Goal: Use online tool/utility: Utilize a website feature to perform a specific function

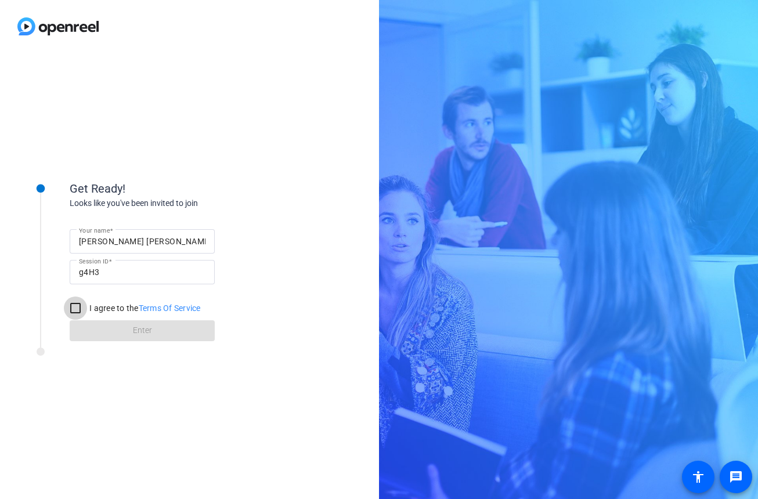
click at [78, 312] on input "I agree to the Terms Of Service" at bounding box center [75, 308] width 23 height 23
checkbox input "true"
drag, startPoint x: 78, startPoint y: 312, endPoint x: 160, endPoint y: 320, distance: 82.2
click at [160, 320] on span at bounding box center [142, 331] width 145 height 28
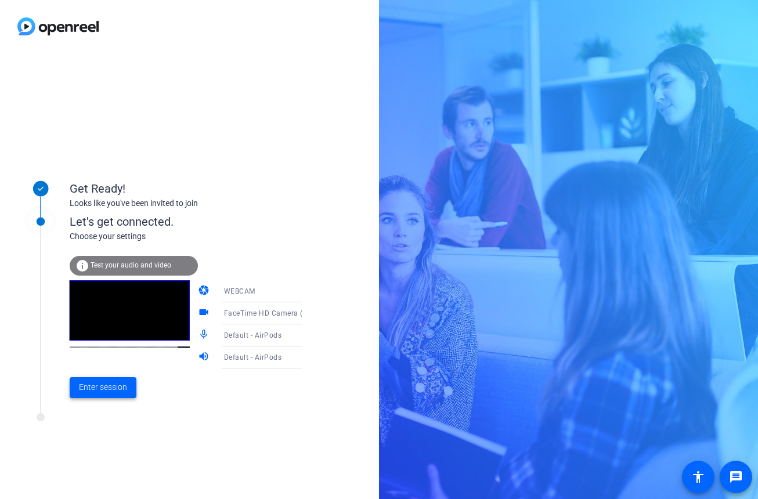
click at [105, 391] on span "Enter session" at bounding box center [103, 387] width 48 height 12
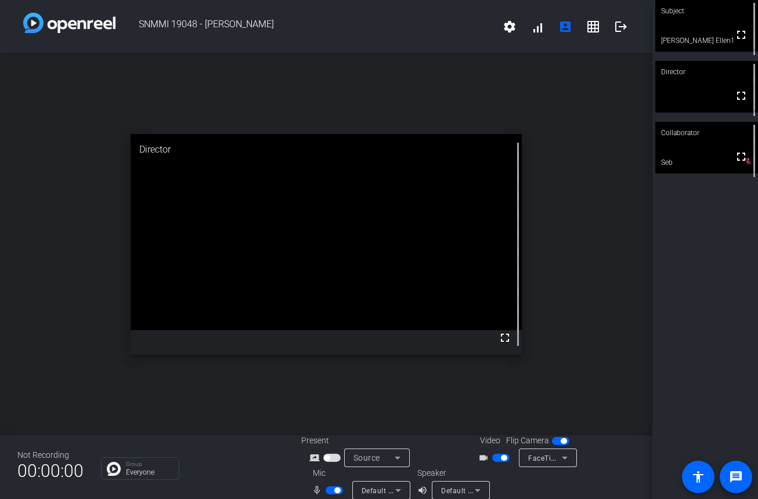
click at [327, 461] on span "button" at bounding box center [331, 458] width 17 height 8
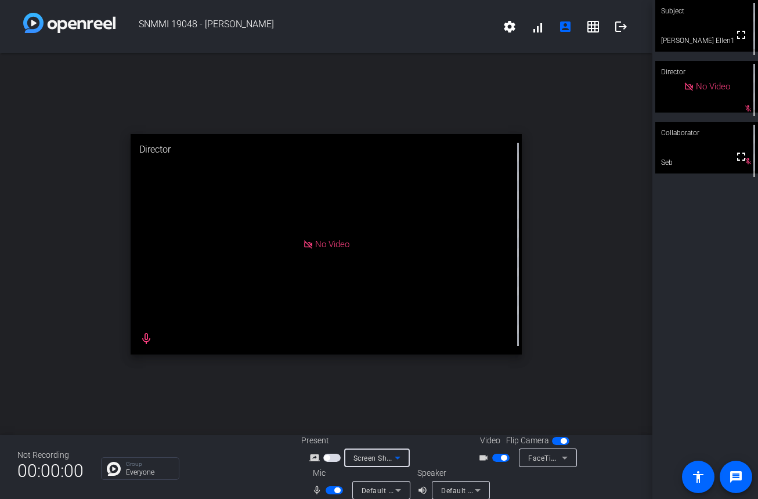
click at [386, 458] on span "Screen Sharing" at bounding box center [378, 457] width 51 height 9
click at [376, 413] on span "Screen Sharing" at bounding box center [373, 414] width 50 height 14
click at [330, 461] on span "button" at bounding box center [331, 458] width 17 height 8
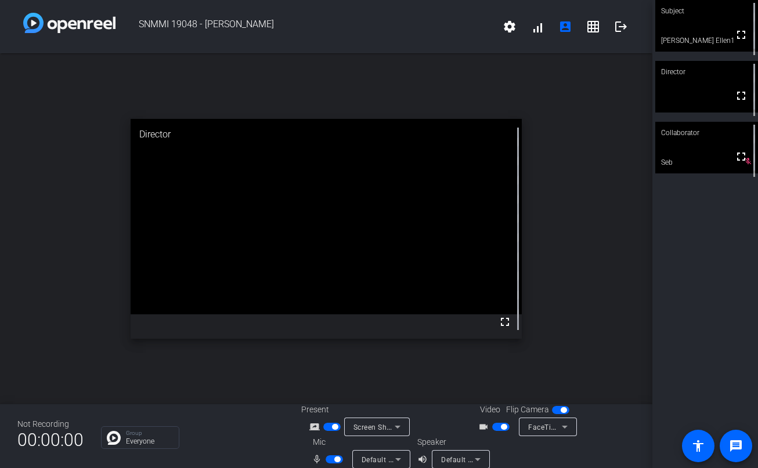
click at [334, 430] on span "button" at bounding box center [335, 427] width 6 height 6
click at [334, 430] on span "button" at bounding box center [331, 427] width 17 height 8
